Goal: Information Seeking & Learning: Find specific page/section

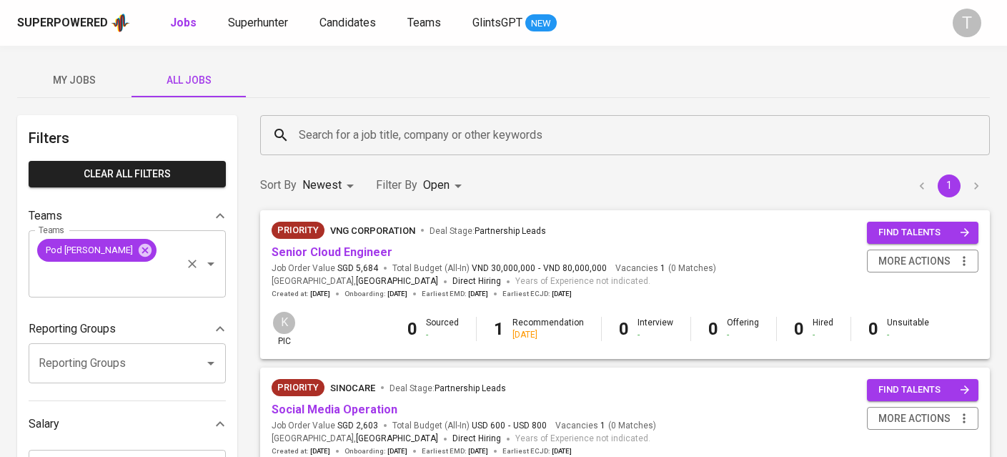
click at [106, 249] on div "Pod [PERSON_NAME]" at bounding box center [96, 250] width 119 height 23
click at [79, 32] on div "Superpowered" at bounding box center [73, 22] width 113 height 21
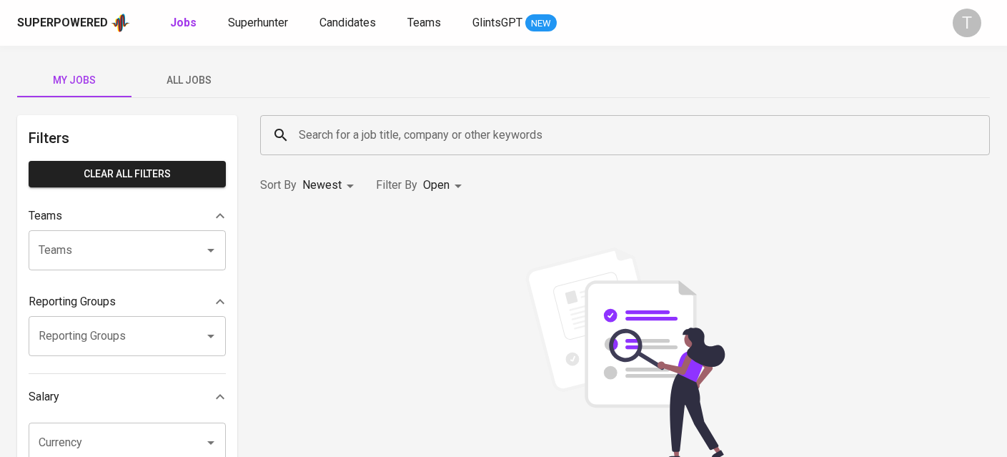
click at [223, 81] on span "All Jobs" at bounding box center [188, 80] width 97 height 18
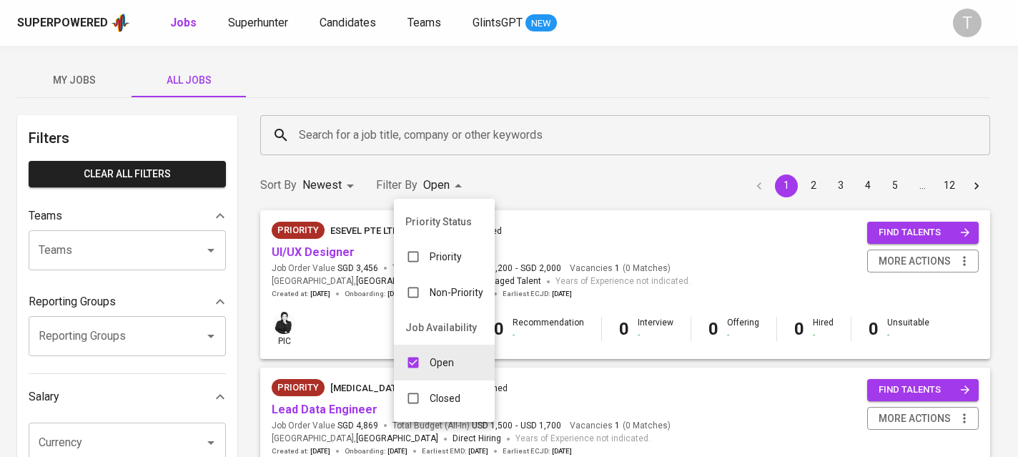
click at [445, 397] on p "Closed" at bounding box center [445, 398] width 31 height 14
type input "OPEN,CLOSE"
checkbox input "true"
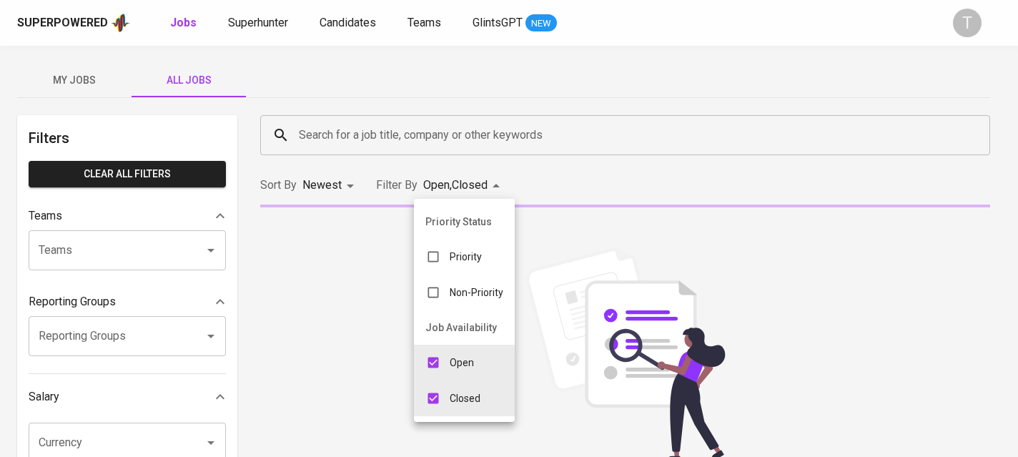
click at [439, 366] on input "checkbox" at bounding box center [433, 362] width 27 height 27
checkbox input "false"
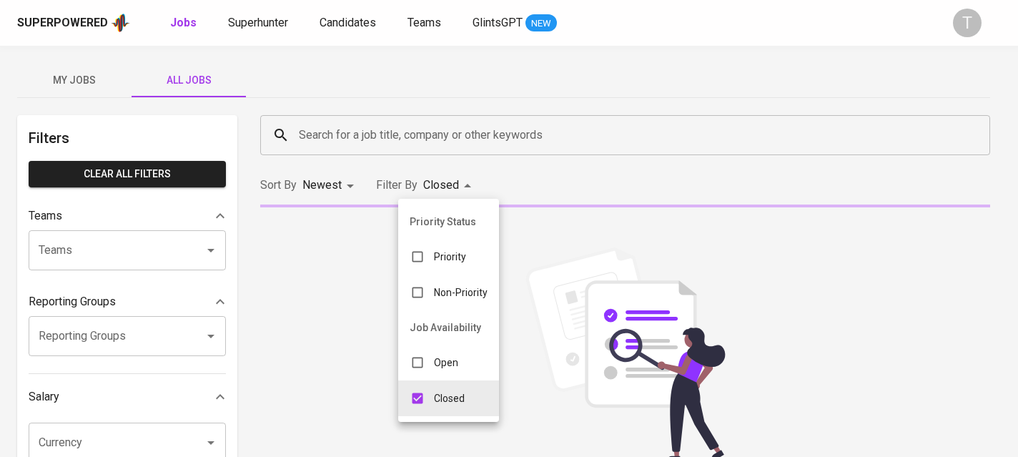
type input "CLOSE"
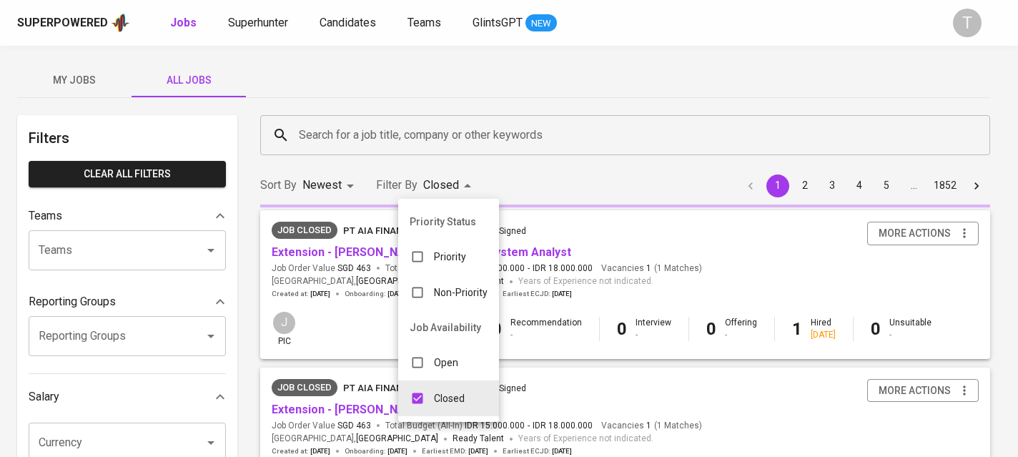
click at [488, 134] on div at bounding box center [509, 228] width 1018 height 457
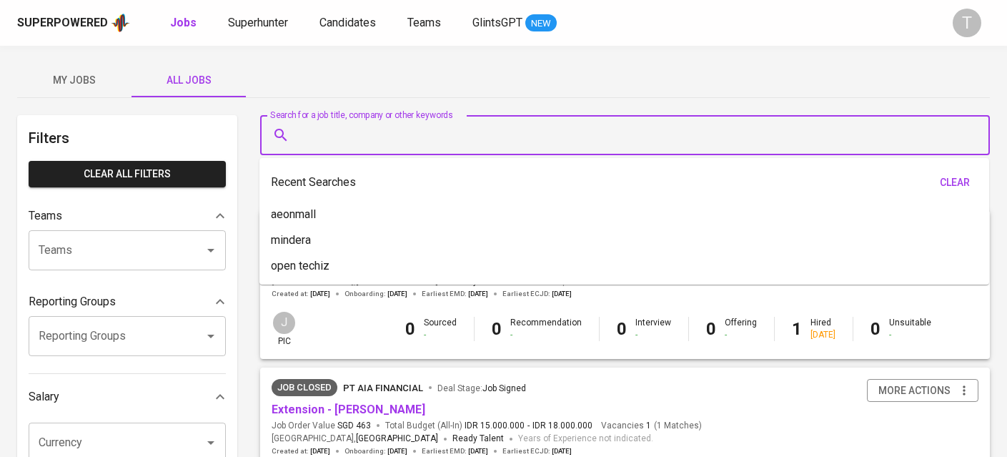
click at [488, 133] on input "Search for a job title, company or other keywords" at bounding box center [628, 135] width 667 height 27
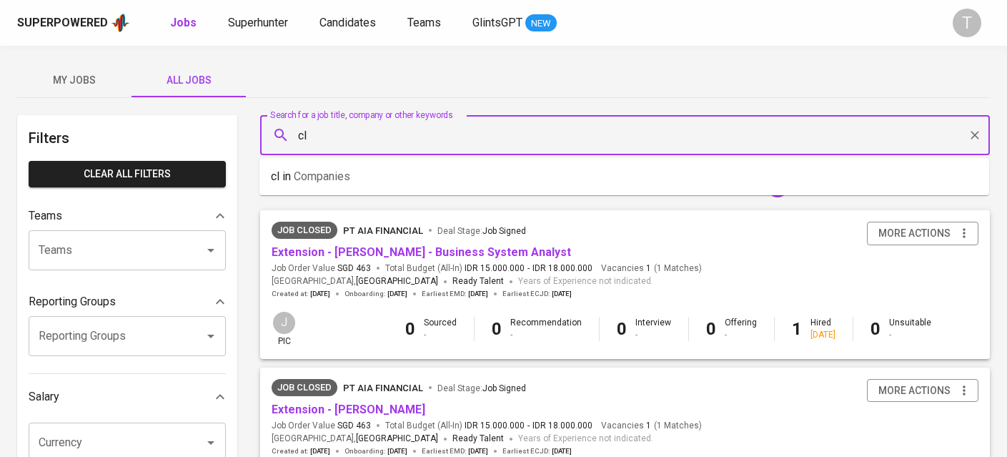
type input "c"
type input "open techiz"
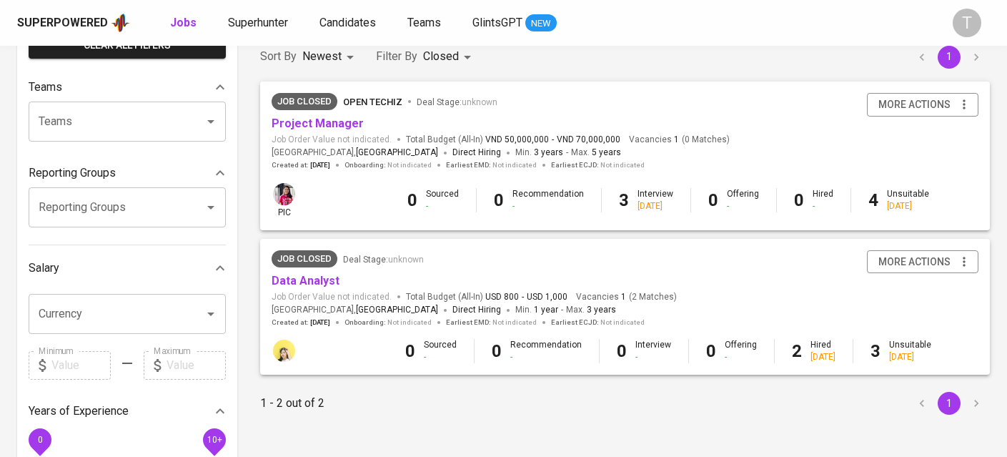
scroll to position [128, 0]
click at [336, 124] on link "Project Manager" at bounding box center [318, 124] width 92 height 14
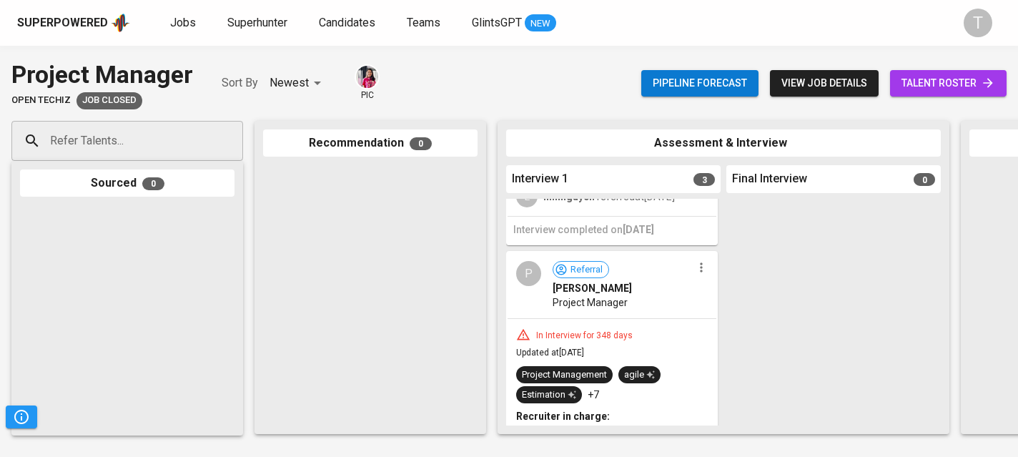
scroll to position [399, 0]
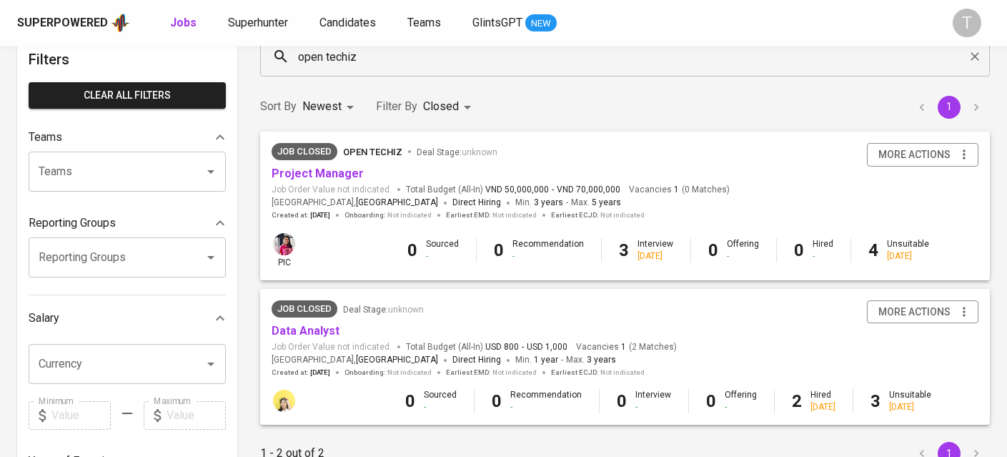
scroll to position [125, 0]
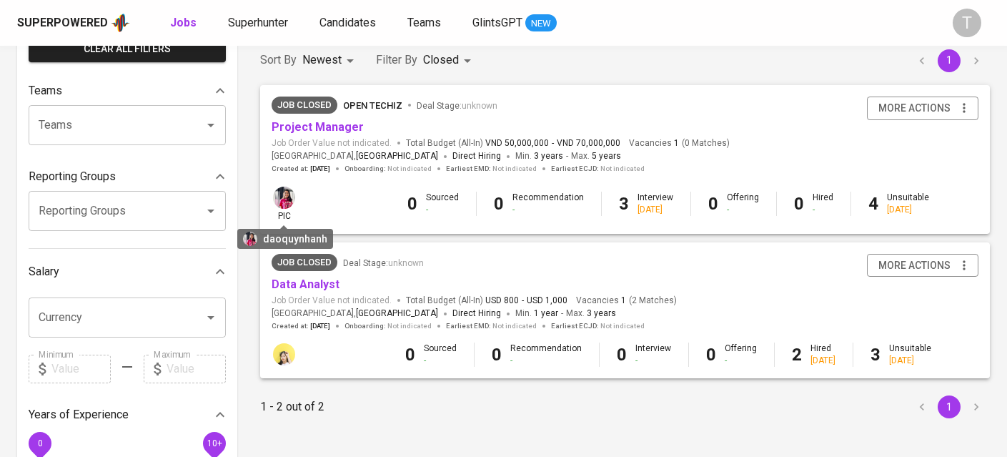
click at [288, 204] on img at bounding box center [284, 198] width 22 height 22
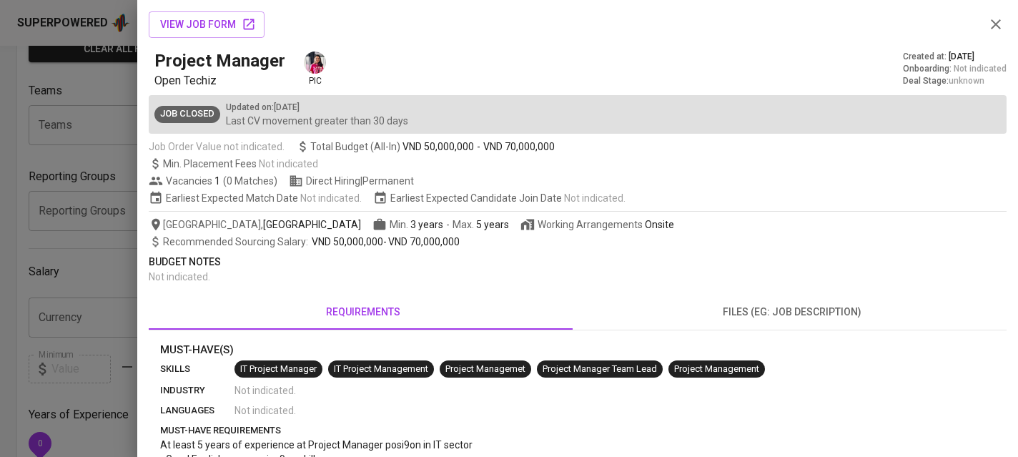
click at [86, 184] on div at bounding box center [509, 228] width 1018 height 457
